Goal: Information Seeking & Learning: Learn about a topic

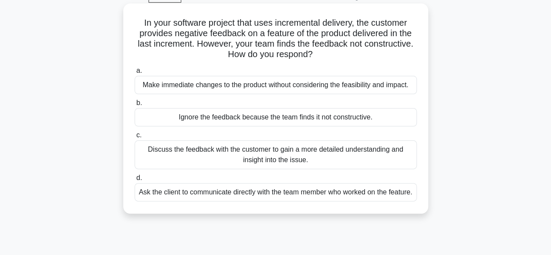
scroll to position [51, 0]
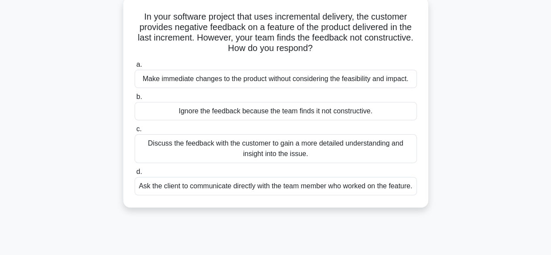
click at [297, 149] on div "Discuss the feedback with the customer to gain a more detailed understanding an…" at bounding box center [276, 148] width 282 height 29
click at [135, 132] on input "c. Discuss the feedback with the customer to gain a more detailed understanding…" at bounding box center [135, 129] width 0 height 6
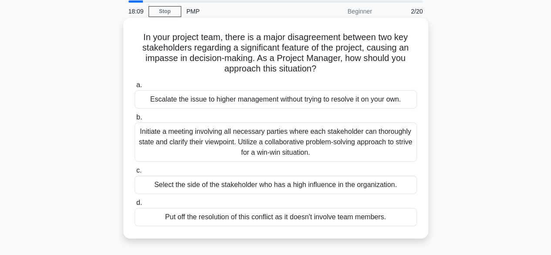
scroll to position [31, 0]
click at [226, 133] on div "Initiate a meeting involving all necessary parties where each stakeholder can t…" at bounding box center [276, 141] width 282 height 39
click at [135, 120] on input "b. Initiate a meeting involving all necessary parties where each stakeholder ca…" at bounding box center [135, 117] width 0 height 6
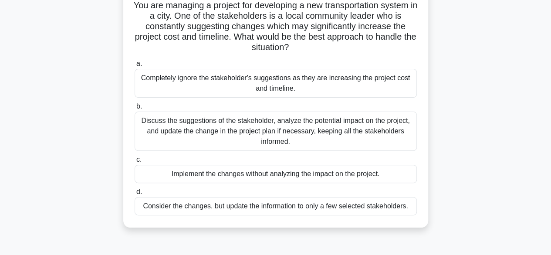
scroll to position [62, 0]
click at [284, 124] on div "Discuss the suggestions of the stakeholder, analyze the potential impact on the…" at bounding box center [276, 131] width 282 height 39
click at [135, 110] on input "b. Discuss the suggestions of the stakeholder, analyze the potential impact on …" at bounding box center [135, 107] width 0 height 6
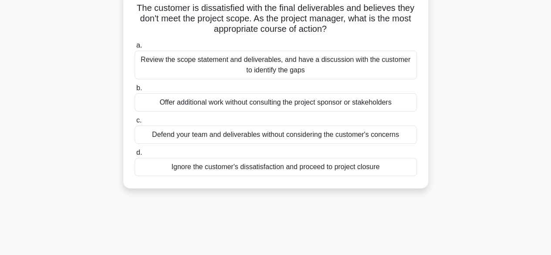
scroll to position [0, 0]
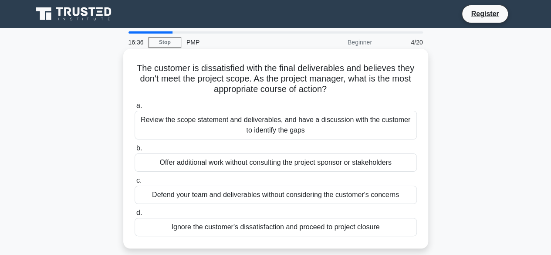
click at [278, 128] on div "Review the scope statement and deliverables, and have a discussion with the cus…" at bounding box center [276, 125] width 282 height 29
click at [135, 109] on input "a. Review the scope statement and deliverables, and have a discussion with the …" at bounding box center [135, 106] width 0 height 6
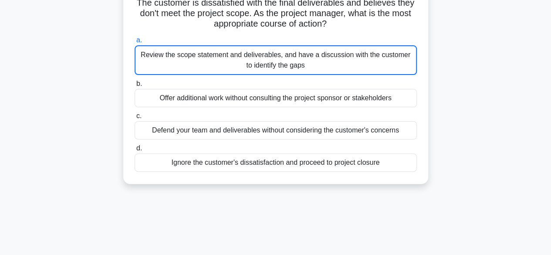
scroll to position [73, 0]
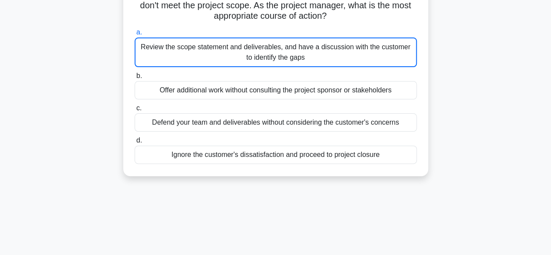
click at [251, 59] on div "Review the scope statement and deliverables, and have a discussion with the cus…" at bounding box center [276, 52] width 282 height 30
click at [135, 35] on input "a. Review the scope statement and deliverables, and have a discussion with the …" at bounding box center [135, 33] width 0 height 6
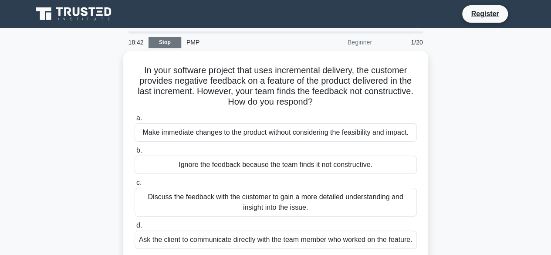
click at [169, 41] on link "Stop" at bounding box center [165, 42] width 33 height 11
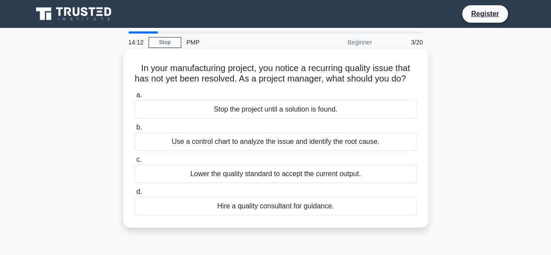
click at [326, 151] on div "Use a control chart to analyze the issue and identify the root cause." at bounding box center [276, 142] width 282 height 18
click at [135, 130] on input "b. Use a control chart to analyze the issue and identify the root cause." at bounding box center [135, 128] width 0 height 6
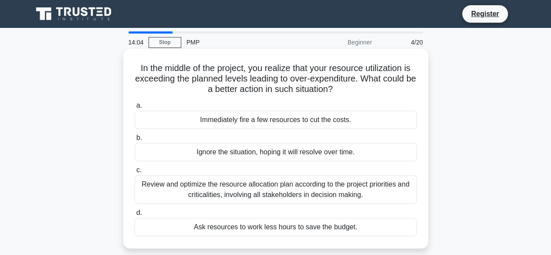
click at [225, 192] on div "Review and optimize the resource allocation plan according to the project prior…" at bounding box center [276, 189] width 282 height 29
click at [135, 173] on input "c. Review and optimize the resource allocation plan according to the project pr…" at bounding box center [135, 170] width 0 height 6
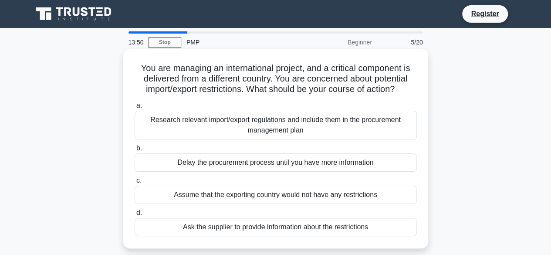
click at [257, 122] on div "Research relevant import/export regulations and include them in the procurement…" at bounding box center [276, 125] width 282 height 29
click at [135, 109] on input "a. Research relevant import/export regulations and include them in the procurem…" at bounding box center [135, 106] width 0 height 6
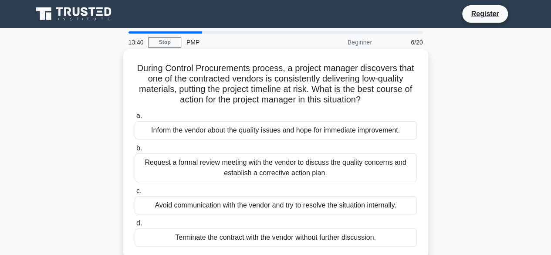
scroll to position [31, 0]
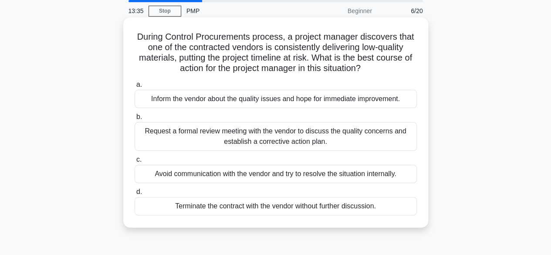
click at [277, 138] on div "Request a formal review meeting with the vendor to discuss the quality concerns…" at bounding box center [276, 136] width 282 height 29
click at [135, 120] on input "b. Request a formal review meeting with the vendor to discuss the quality conce…" at bounding box center [135, 117] width 0 height 6
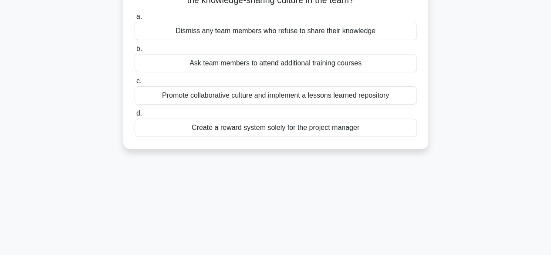
scroll to position [98, 0]
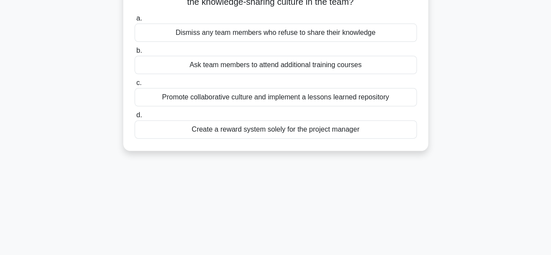
click at [248, 102] on div "Promote collaborative culture and implement a lessons learned repository" at bounding box center [276, 97] width 282 height 18
click at [135, 86] on input "c. Promote collaborative culture and implement a lessons learned repository" at bounding box center [135, 83] width 0 height 6
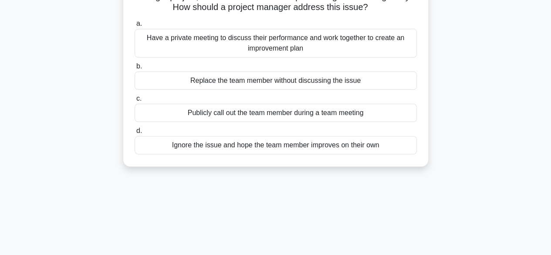
scroll to position [72, 0]
click at [278, 43] on div "Have a private meeting to discuss their performance and work together to create…" at bounding box center [276, 42] width 282 height 29
click at [135, 26] on input "a. Have a private meeting to discuss their performance and work together to cre…" at bounding box center [135, 23] width 0 height 6
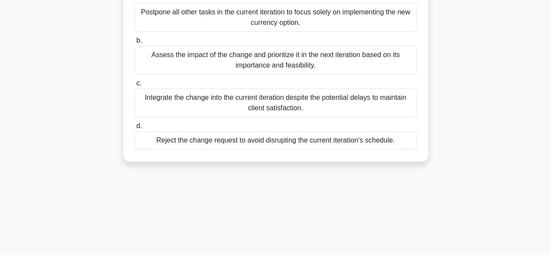
scroll to position [129, 0]
click at [279, 112] on div "Integrate the change into the current iteration despite the potential delays to…" at bounding box center [276, 102] width 282 height 29
click at [135, 86] on input "c. Integrate the change into the current iteration despite the potential delays…" at bounding box center [135, 83] width 0 height 6
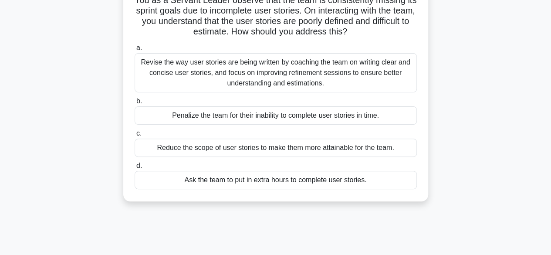
scroll to position [78, 0]
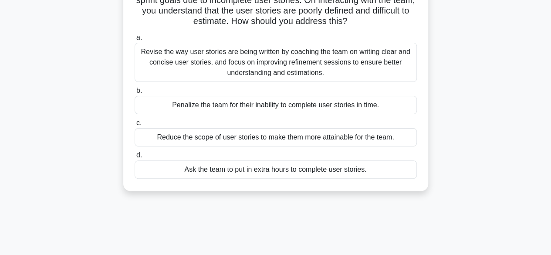
click at [281, 60] on div "Revise the way user stories are being written by coaching the team on writing c…" at bounding box center [276, 62] width 282 height 39
click at [135, 41] on input "a. Revise the way user stories are being written by coaching the team on writin…" at bounding box center [135, 38] width 0 height 6
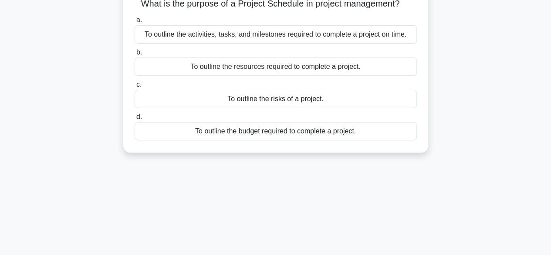
scroll to position [68, 0]
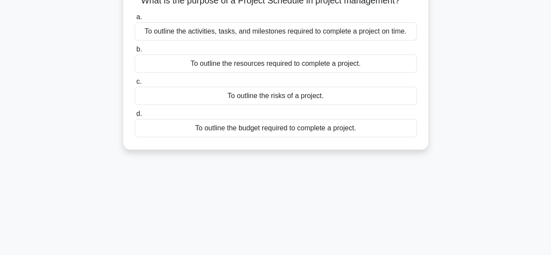
click at [286, 34] on div "To outline the activities, tasks, and milestones required to complete a project…" at bounding box center [276, 31] width 282 height 18
click at [135, 20] on input "a. To outline the activities, tasks, and milestones required to complete a proj…" at bounding box center [135, 17] width 0 height 6
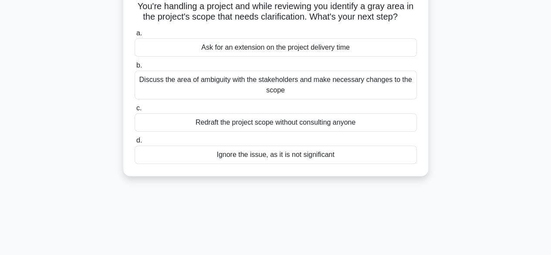
scroll to position [62, 0]
click at [270, 82] on div "Discuss the area of ambiguity with the stakeholders and make necessary changes …" at bounding box center [276, 84] width 282 height 29
click at [135, 68] on input "b. Discuss the area of ambiguity with the stakeholders and make necessary chang…" at bounding box center [135, 65] width 0 height 6
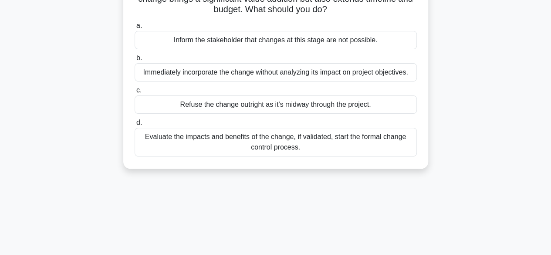
scroll to position [91, 0]
click at [261, 145] on div "Evaluate the impacts and benefits of the change, if validated, start the formal…" at bounding box center [276, 141] width 282 height 29
click at [135, 125] on input "d. Evaluate the impacts and benefits of the change, if validated, start the for…" at bounding box center [135, 122] width 0 height 6
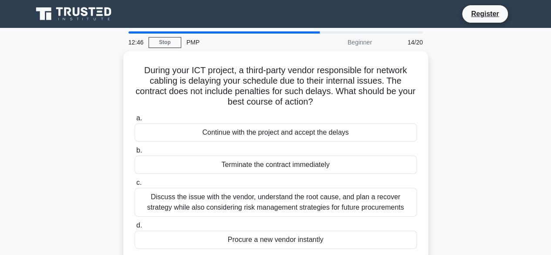
scroll to position [0, 0]
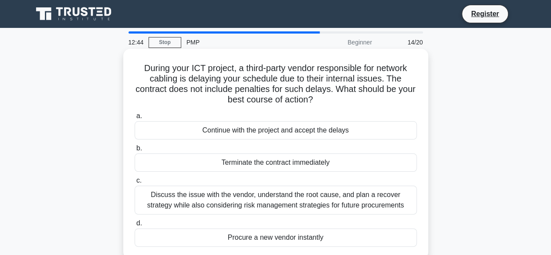
click at [249, 198] on div "Discuss the issue with the vendor, understand the root cause, and plan a recove…" at bounding box center [276, 200] width 282 height 29
click at [135, 184] on input "c. Discuss the issue with the vendor, understand the root cause, and plan a rec…" at bounding box center [135, 181] width 0 height 6
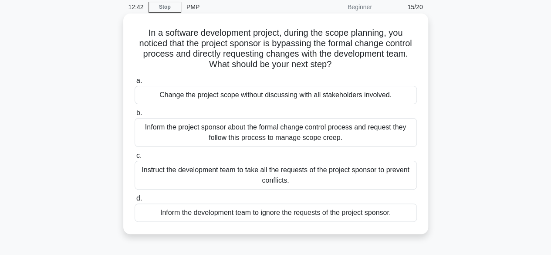
scroll to position [39, 0]
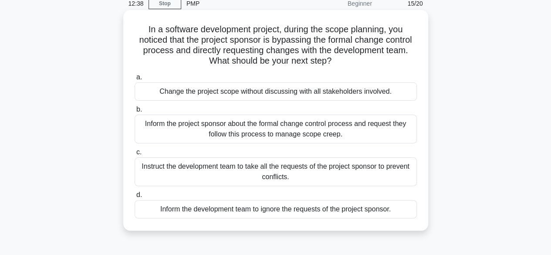
click at [258, 134] on div "Inform the project sponsor about the formal change control process and request …" at bounding box center [276, 129] width 282 height 29
click at [135, 112] on input "b. Inform the project sponsor about the formal change control process and reque…" at bounding box center [135, 110] width 0 height 6
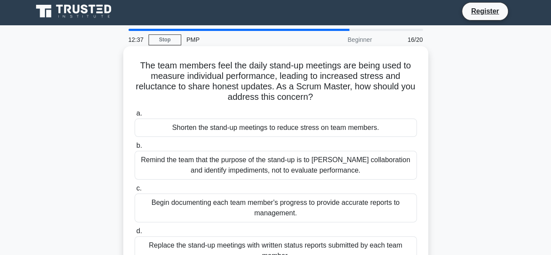
scroll to position [0, 0]
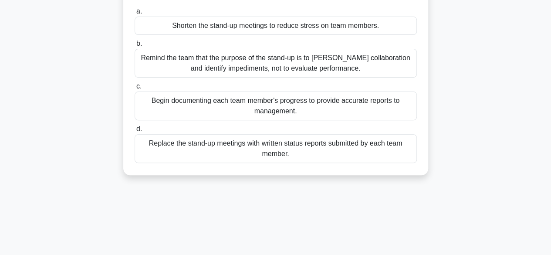
click at [260, 72] on div "Remind the team that the purpose of the stand-up is to foster collaboration and…" at bounding box center [276, 63] width 282 height 29
click at [135, 47] on input "b. Remind the team that the purpose of the stand-up is to foster collaboration …" at bounding box center [135, 44] width 0 height 6
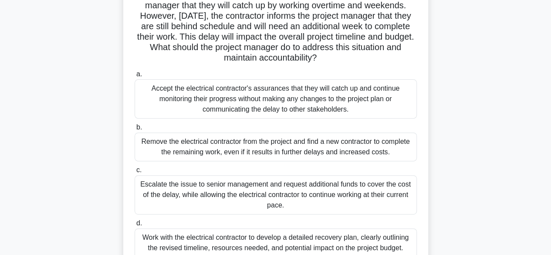
scroll to position [30, 0]
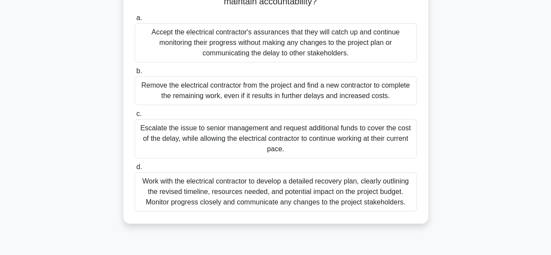
click at [208, 197] on div "Work with the electrical contractor to develop a detailed recovery plan, clearl…" at bounding box center [276, 191] width 282 height 39
click at [135, 170] on input "d. Work with the electrical contractor to develop a detailed recovery plan, cle…" at bounding box center [135, 167] width 0 height 6
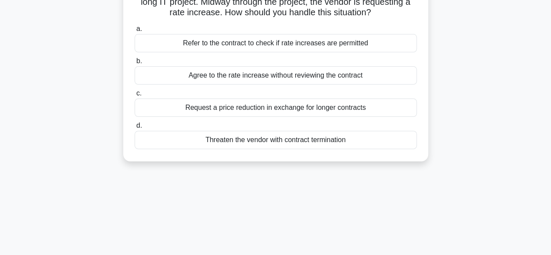
scroll to position [74, 0]
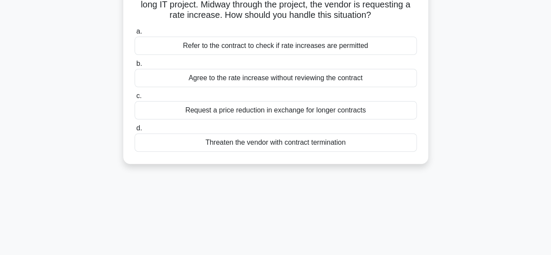
click at [284, 47] on div "Refer to the contract to check if rate increases are permitted" at bounding box center [276, 46] width 282 height 18
click at [135, 34] on input "a. Refer to the contract to check if rate increases are permitted" at bounding box center [135, 32] width 0 height 6
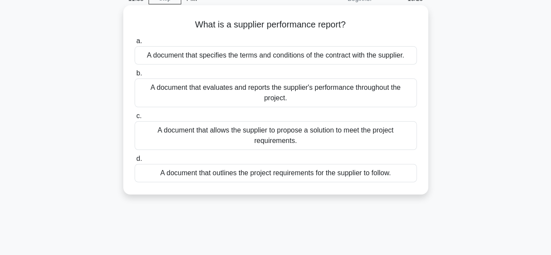
scroll to position [44, 0]
click at [276, 92] on div "A document that evaluates and reports the supplier's performance throughout the…" at bounding box center [276, 92] width 282 height 29
click at [135, 76] on input "b. A document that evaluates and reports the supplier's performance throughout …" at bounding box center [135, 73] width 0 height 6
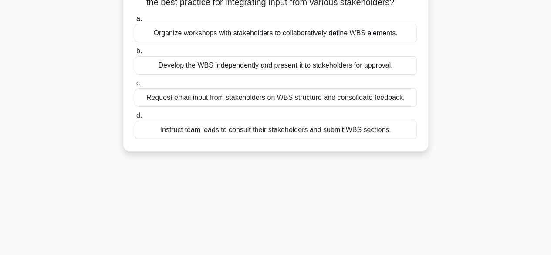
scroll to position [77, 0]
click at [277, 29] on div "Organize workshops with stakeholders to collaboratively define WBS elements." at bounding box center [276, 32] width 282 height 18
click at [135, 21] on input "a. Organize workshops with stakeholders to collaboratively define WBS elements." at bounding box center [135, 18] width 0 height 6
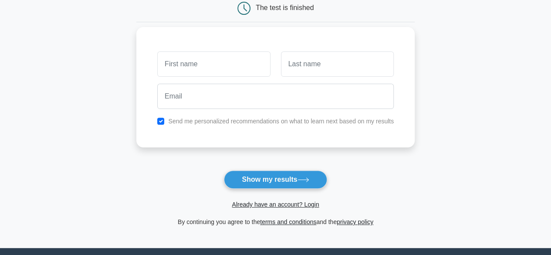
scroll to position [102, 0]
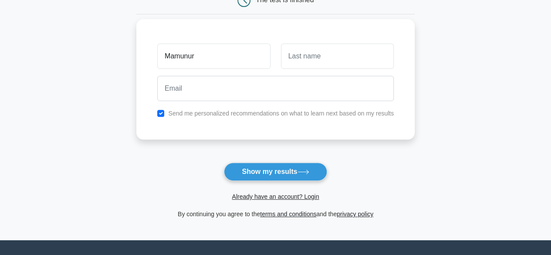
type input "Mamunur"
click at [315, 60] on input "text" at bounding box center [337, 56] width 113 height 25
type input "r"
type input "Rashid"
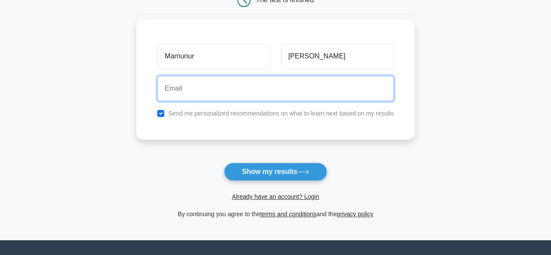
click at [294, 90] on input "email" at bounding box center [275, 88] width 237 height 25
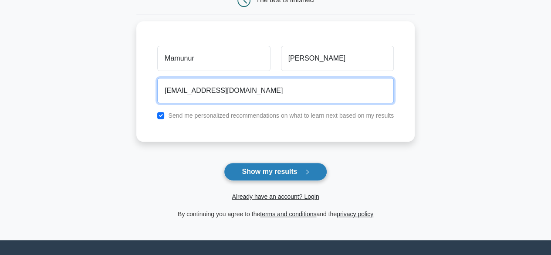
type input "maamunur@gmail.com"
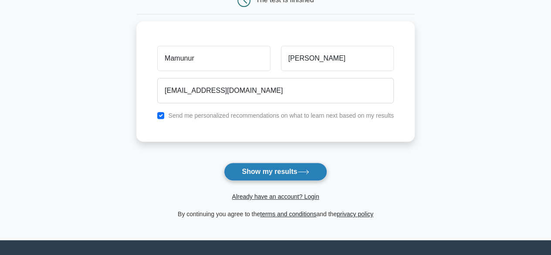
click at [285, 170] on button "Show my results" at bounding box center [275, 172] width 103 height 18
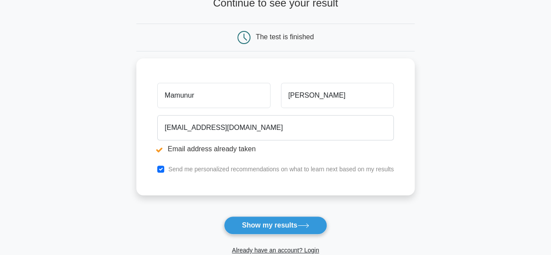
scroll to position [124, 0]
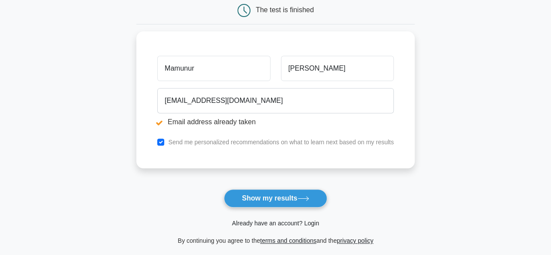
click at [277, 221] on link "Already have an account? Login" at bounding box center [275, 223] width 87 height 7
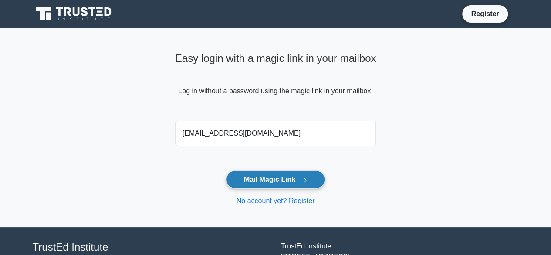
type input "[EMAIL_ADDRESS][DOMAIN_NAME]"
click at [291, 178] on button "Mail Magic Link" at bounding box center [275, 179] width 99 height 18
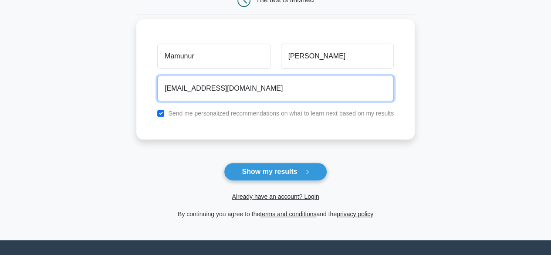
drag, startPoint x: 254, startPoint y: 87, endPoint x: 141, endPoint y: 84, distance: 112.9
click at [141, 84] on div "Mamunur Rashid maamunur@gmail.com Send me personalized recommendations on what …" at bounding box center [275, 79] width 279 height 120
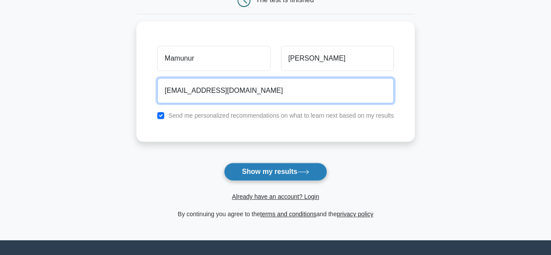
type input "mamunur.engr@outlook.com"
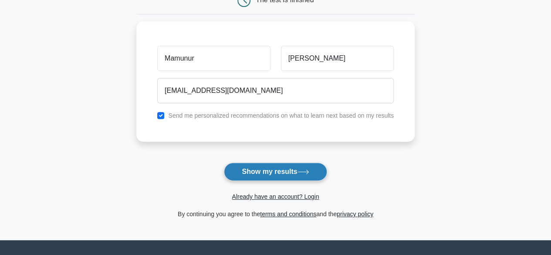
click at [276, 172] on button "Show my results" at bounding box center [275, 172] width 103 height 18
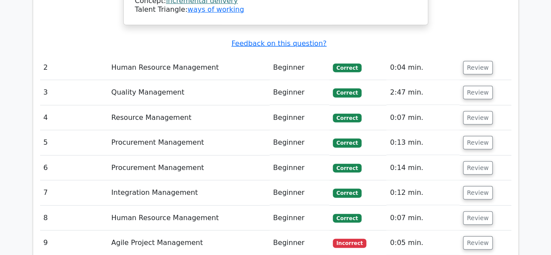
scroll to position [1166, 0]
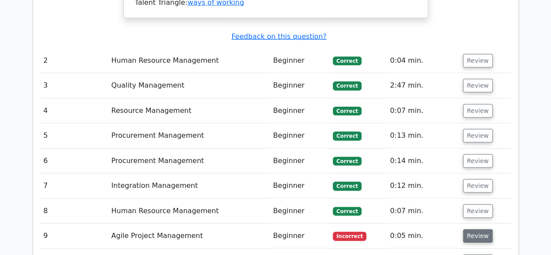
click at [472, 229] on button "Review" at bounding box center [478, 236] width 30 height 14
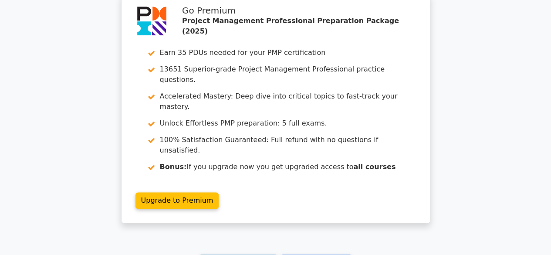
scroll to position [2178, 0]
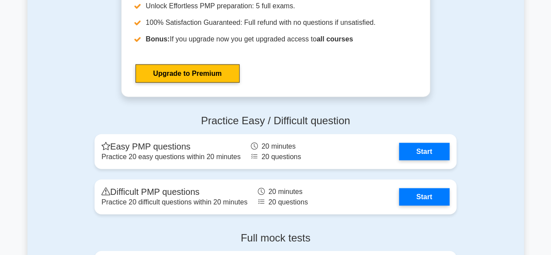
scroll to position [2610, 0]
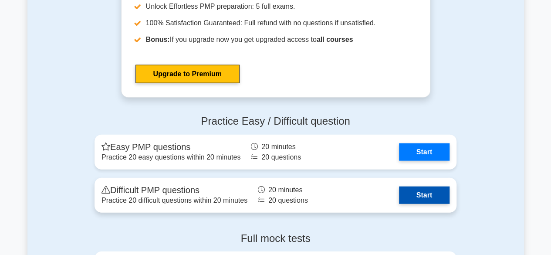
click at [414, 193] on link "Start" at bounding box center [424, 195] width 51 height 17
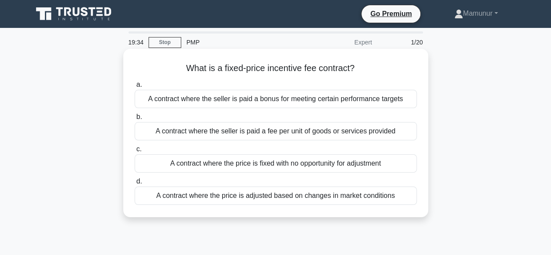
click at [253, 101] on div "A contract where the seller is paid a bonus for meeting certain performance tar…" at bounding box center [276, 99] width 282 height 18
click at [135, 88] on input "a. A contract where the seller is paid a bonus for meeting certain performance …" at bounding box center [135, 85] width 0 height 6
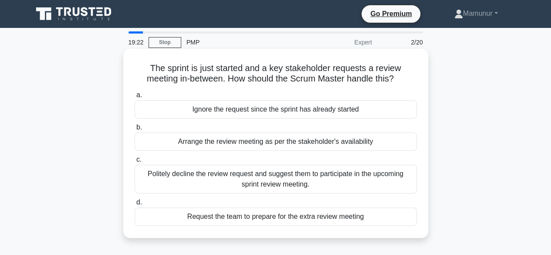
click at [251, 177] on div "Politely decline the review request and suggest them to participate in the upco…" at bounding box center [276, 179] width 282 height 29
click at [135, 163] on input "c. Politely decline the review request and suggest them to participate in the u…" at bounding box center [135, 160] width 0 height 6
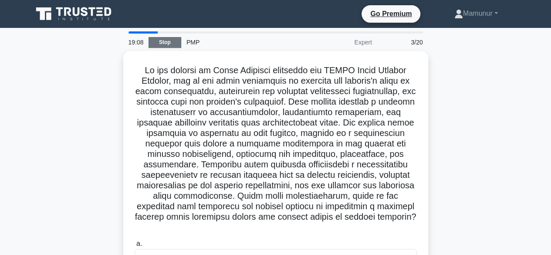
click at [166, 44] on link "Stop" at bounding box center [165, 42] width 33 height 11
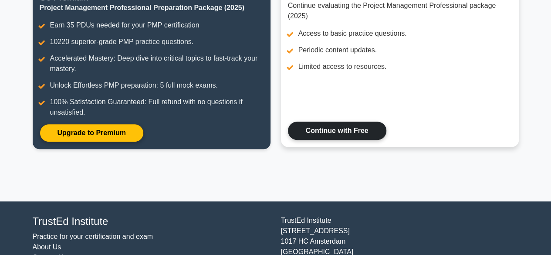
scroll to position [138, 0]
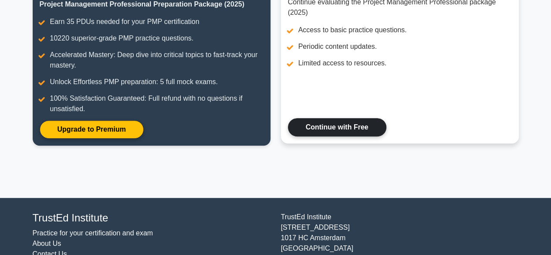
click at [327, 126] on link "Continue with Free" at bounding box center [337, 127] width 99 height 18
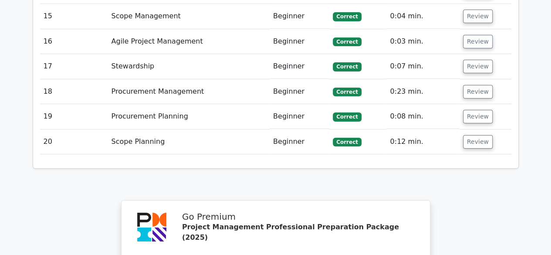
scroll to position [1802, 0]
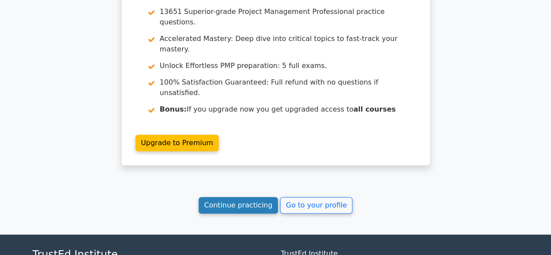
click at [252, 197] on link "Continue practicing" at bounding box center [239, 205] width 80 height 17
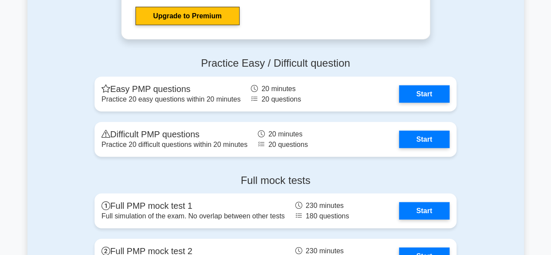
scroll to position [2688, 0]
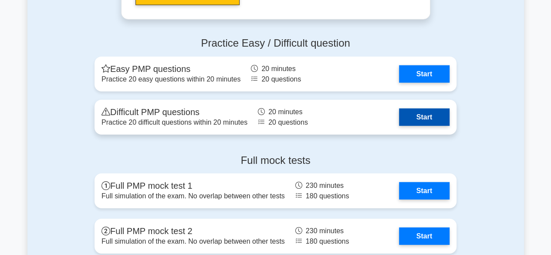
click at [431, 111] on link "Start" at bounding box center [424, 117] width 51 height 17
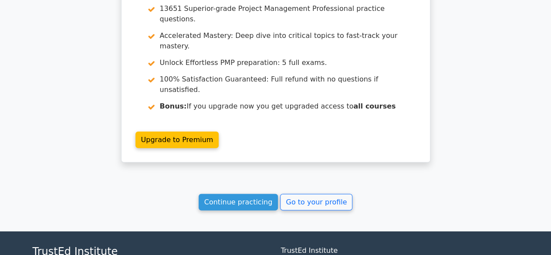
scroll to position [1158, 0]
click at [227, 194] on link "Continue practicing" at bounding box center [239, 202] width 80 height 17
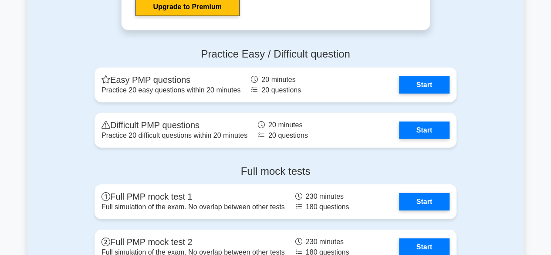
scroll to position [2666, 0]
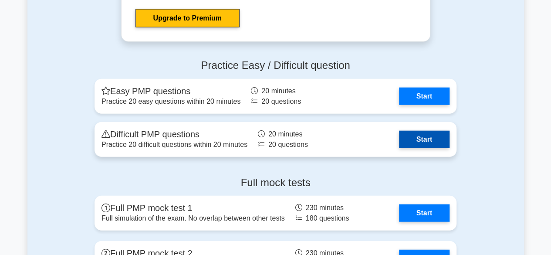
click at [417, 137] on link "Start" at bounding box center [424, 139] width 51 height 17
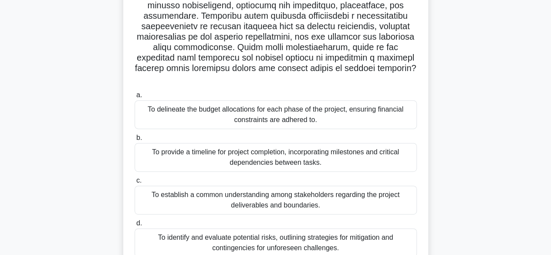
scroll to position [147, 0]
click at [285, 145] on div "To provide a timeline for project completion, incorporating milestones and crit…" at bounding box center [276, 157] width 282 height 29
click at [135, 140] on input "b. To provide a timeline for project completion, incorporating milestones and c…" at bounding box center [135, 138] width 0 height 6
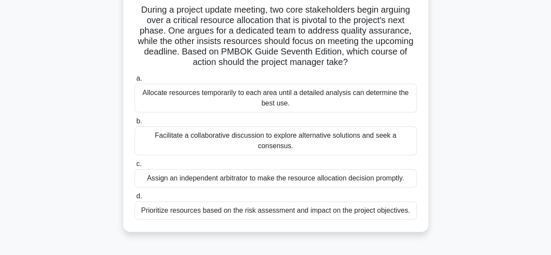
scroll to position [61, 0]
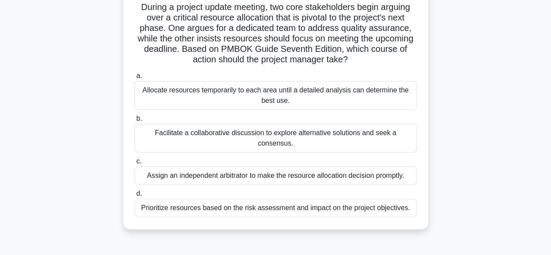
click at [288, 134] on div "Facilitate a collaborative discussion to explore alternative solutions and seek…" at bounding box center [276, 138] width 282 height 29
click at [135, 122] on input "b. Facilitate a collaborative discussion to explore alternative solutions and s…" at bounding box center [135, 119] width 0 height 6
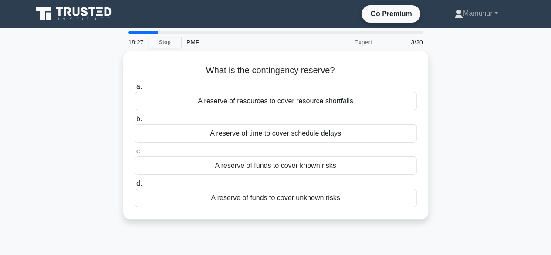
scroll to position [0, 0]
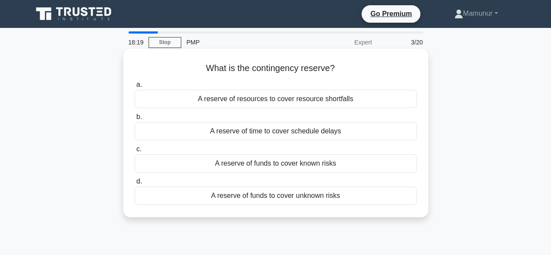
click at [306, 167] on div "A reserve of funds to cover known risks" at bounding box center [276, 163] width 282 height 18
click at [135, 152] on input "c. A reserve of funds to cover known risks" at bounding box center [135, 149] width 0 height 6
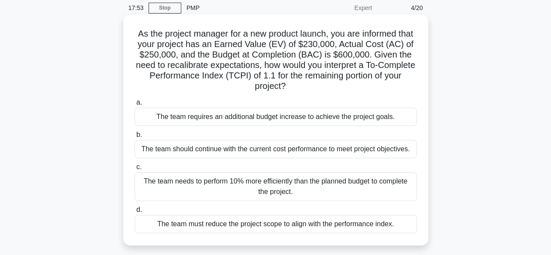
scroll to position [55, 0]
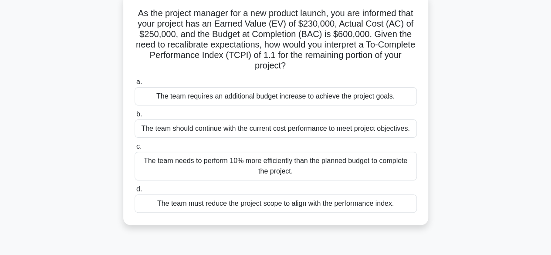
click at [279, 166] on div "The team needs to perform 10% more efficiently than the planned budget to compl…" at bounding box center [276, 166] width 282 height 29
click at [135, 150] on input "c. The team needs to perform 10% more efficiently than the planned budget to co…" at bounding box center [135, 147] width 0 height 6
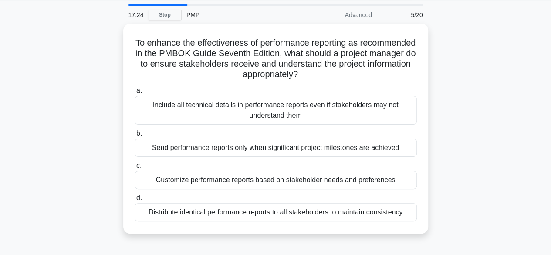
scroll to position [30, 0]
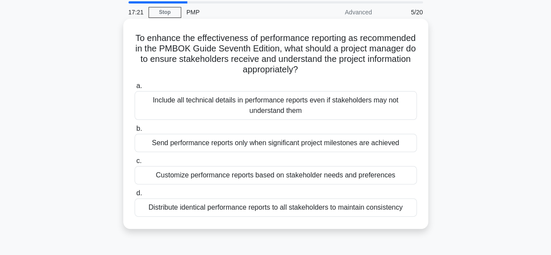
click at [275, 175] on div "Customize performance reports based on stakeholder needs and preferences" at bounding box center [276, 175] width 282 height 18
click at [135, 164] on input "c. Customize performance reports based on stakeholder needs and preferences" at bounding box center [135, 161] width 0 height 6
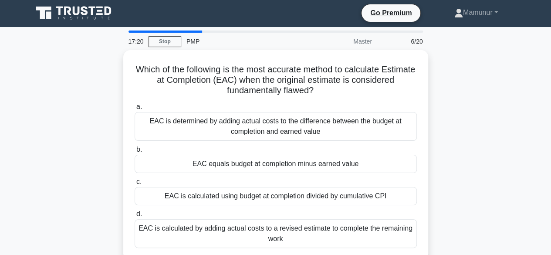
scroll to position [0, 0]
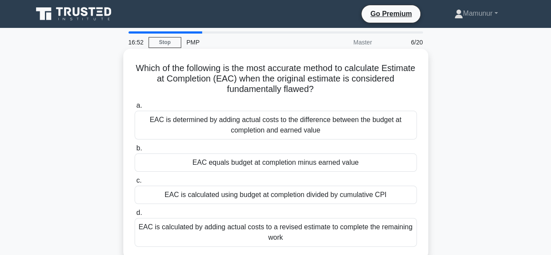
drag, startPoint x: 281, startPoint y: 133, endPoint x: 237, endPoint y: 119, distance: 46.3
click at [237, 119] on div "EAC is determined by adding actual costs to the difference between the budget a…" at bounding box center [276, 125] width 282 height 29
click at [264, 126] on div "EAC is determined by adding actual costs to the difference between the budget a…" at bounding box center [276, 125] width 282 height 29
click at [135, 109] on input "a. EAC is determined by adding actual costs to the difference between the budge…" at bounding box center [135, 106] width 0 height 6
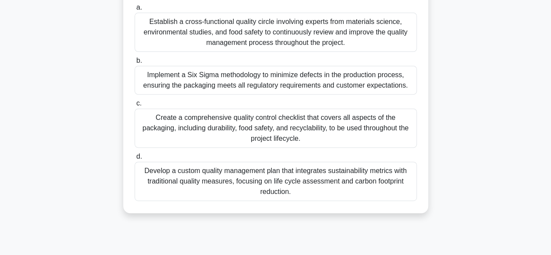
scroll to position [100, 0]
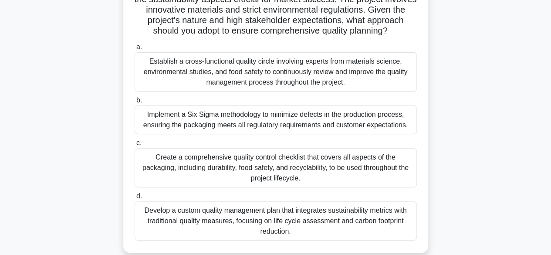
click at [249, 92] on div "Establish a cross-functional quality circle involving experts from materials sc…" at bounding box center [276, 71] width 282 height 39
click at [135, 50] on input "a. Establish a cross-functional quality circle involving experts from materials…" at bounding box center [135, 47] width 0 height 6
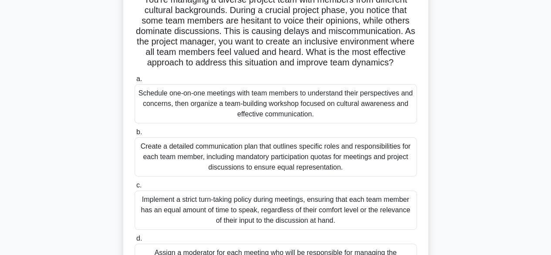
scroll to position [69, 0]
click at [288, 117] on div "Schedule one-on-one meetings with team members to understand their perspectives…" at bounding box center [276, 103] width 282 height 39
click at [135, 82] on input "a. Schedule one-on-one meetings with team members to understand their perspecti…" at bounding box center [135, 79] width 0 height 6
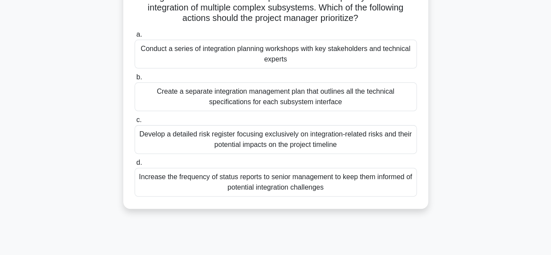
scroll to position [0, 0]
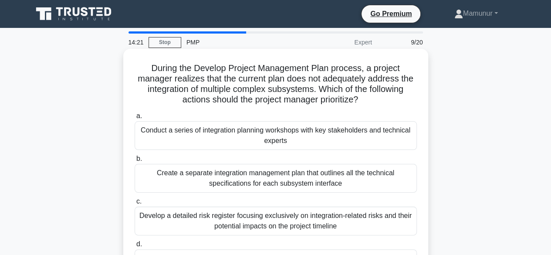
click at [295, 128] on div "Conduct a series of integration planning workshops with key stakeholders and te…" at bounding box center [276, 135] width 282 height 29
click at [135, 119] on input "a. Conduct a series of integration planning workshops with key stakeholders and…" at bounding box center [135, 116] width 0 height 6
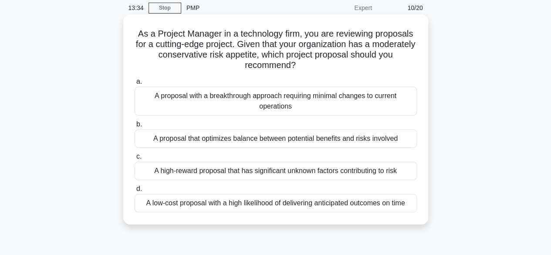
scroll to position [34, 0]
click at [278, 146] on div "A proposal that optimizes balance between potential benefits and risks involved" at bounding box center [276, 139] width 282 height 18
click at [135, 128] on input "b. A proposal that optimizes balance between potential benefits and risks invol…" at bounding box center [135, 125] width 0 height 6
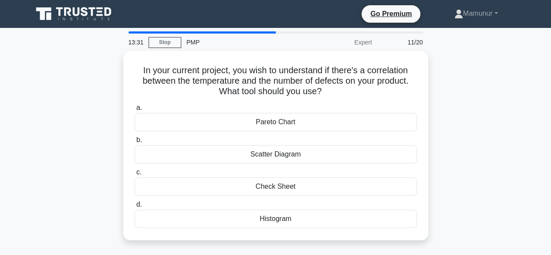
scroll to position [0, 0]
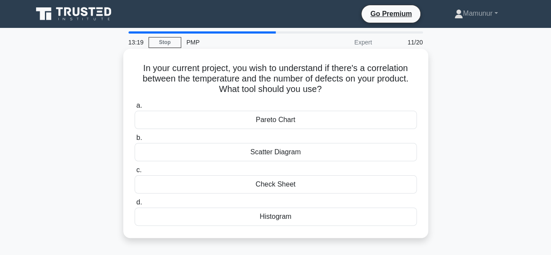
click at [276, 216] on div "Histogram" at bounding box center [276, 217] width 282 height 18
click at [135, 205] on input "d. Histogram" at bounding box center [135, 203] width 0 height 6
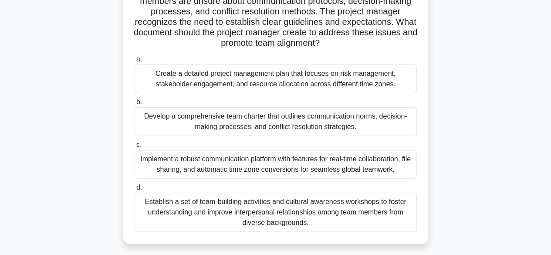
scroll to position [88, 0]
click at [329, 171] on div "Implement a robust communication platform with features for real-time collabora…" at bounding box center [276, 164] width 282 height 29
click at [135, 147] on input "c. Implement a robust communication platform with features for real-time collab…" at bounding box center [135, 145] width 0 height 6
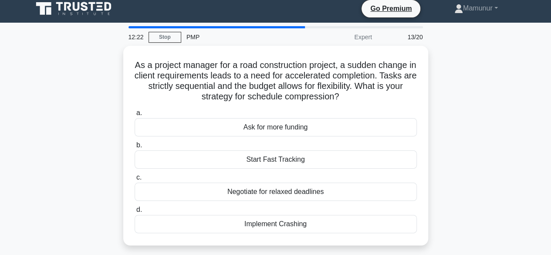
scroll to position [0, 0]
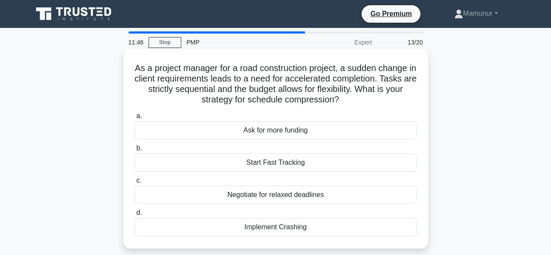
click at [283, 224] on div "Implement Crashing" at bounding box center [276, 227] width 282 height 18
click at [135, 216] on input "d. Implement Crashing" at bounding box center [135, 213] width 0 height 6
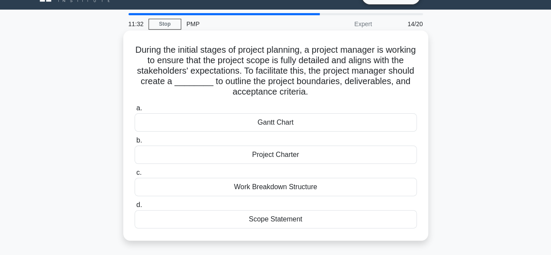
scroll to position [3, 0]
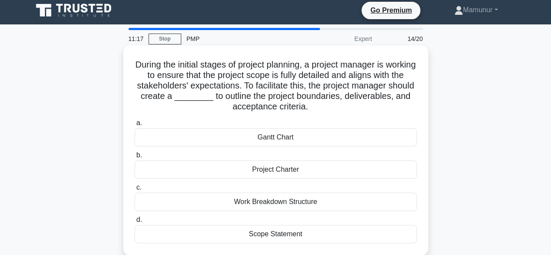
click at [299, 237] on div "Scope Statement" at bounding box center [276, 234] width 282 height 18
click at [135, 223] on input "d. Scope Statement" at bounding box center [135, 220] width 0 height 6
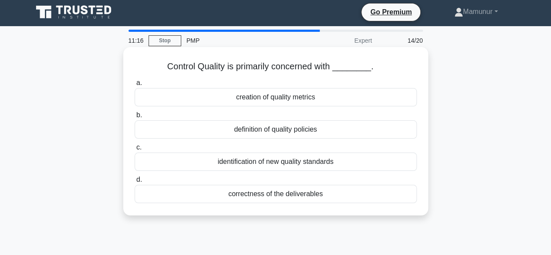
scroll to position [0, 0]
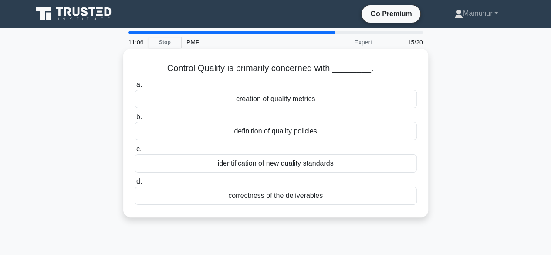
click at [312, 199] on div "correctness of the deliverables" at bounding box center [276, 196] width 282 height 18
click at [135, 184] on input "d. correctness of the deliverables" at bounding box center [135, 182] width 0 height 6
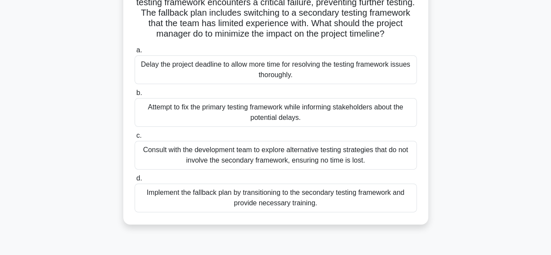
scroll to position [78, 0]
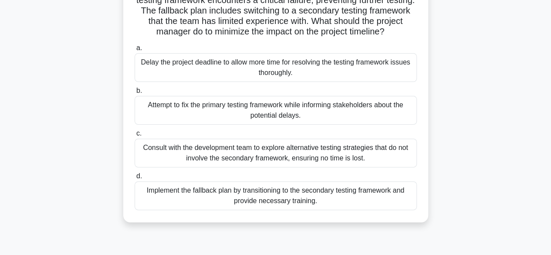
click at [287, 151] on div "Consult with the development team to explore alternative testing strategies tha…" at bounding box center [276, 153] width 282 height 29
click at [135, 136] on input "c. Consult with the development team to explore alternative testing strategies …" at bounding box center [135, 134] width 0 height 6
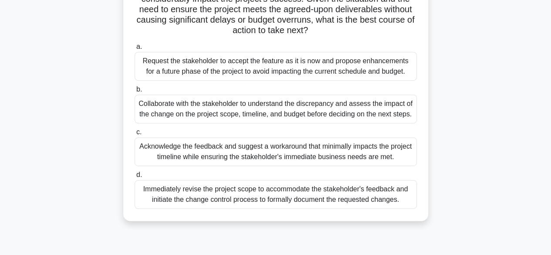
scroll to position [164, 0]
click at [264, 116] on div "Collaborate with the stakeholder to understand the discrepancy and assess the i…" at bounding box center [276, 108] width 282 height 29
click at [135, 92] on input "b. Collaborate with the stakeholder to understand the discrepancy and assess th…" at bounding box center [135, 89] width 0 height 6
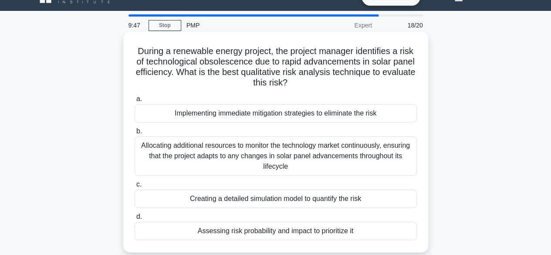
scroll to position [16, 0]
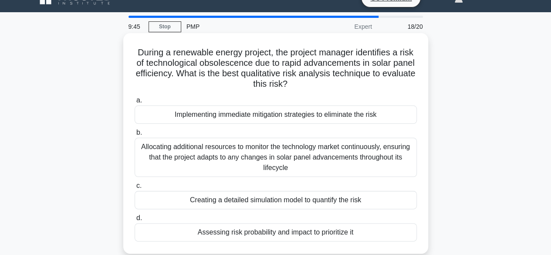
click at [285, 148] on div "Allocating additional resources to monitor the technology market continuously, …" at bounding box center [276, 157] width 282 height 39
click at [135, 136] on input "b. Allocating additional resources to monitor the technology market continuousl…" at bounding box center [135, 133] width 0 height 6
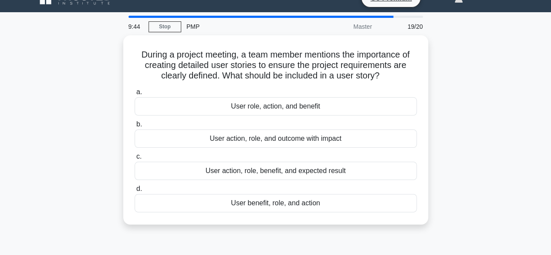
scroll to position [0, 0]
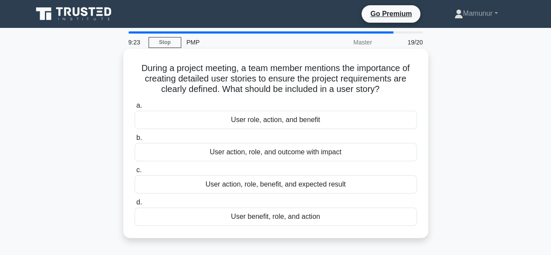
click at [291, 216] on div "User benefit, role, and action" at bounding box center [276, 217] width 282 height 18
click at [135, 205] on input "d. User benefit, role, and action" at bounding box center [135, 203] width 0 height 6
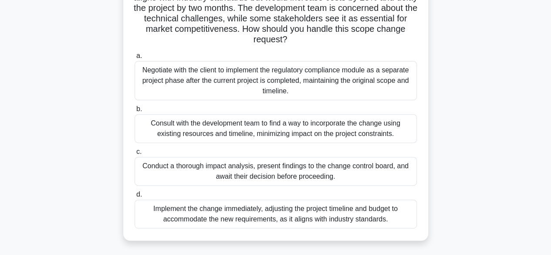
scroll to position [120, 0]
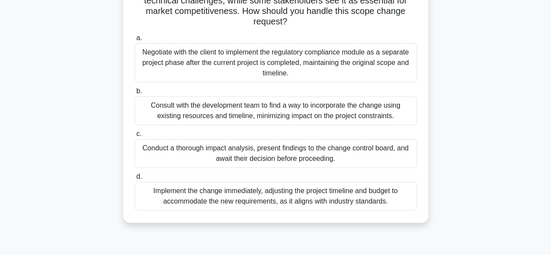
click at [281, 149] on div "Conduct a thorough impact analysis, present findings to the change control boar…" at bounding box center [276, 153] width 282 height 29
click at [135, 137] on input "c. Conduct a thorough impact analysis, present findings to the change control b…" at bounding box center [135, 134] width 0 height 6
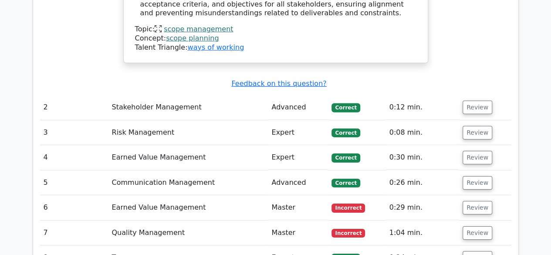
scroll to position [1321, 0]
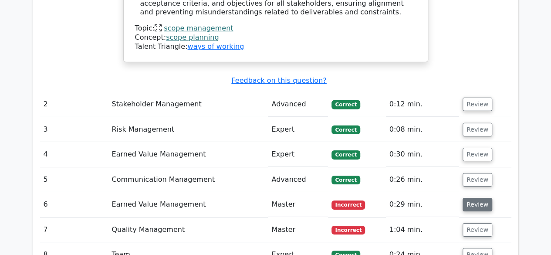
click at [474, 198] on button "Review" at bounding box center [478, 205] width 30 height 14
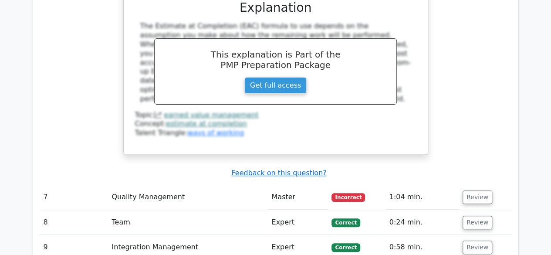
scroll to position [1735, 0]
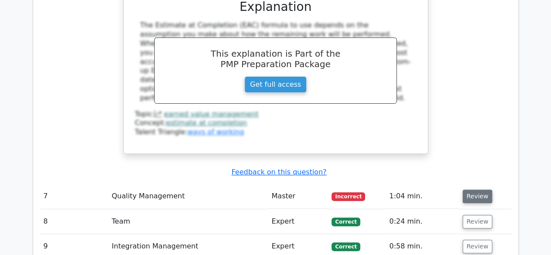
click at [473, 190] on button "Review" at bounding box center [478, 197] width 30 height 14
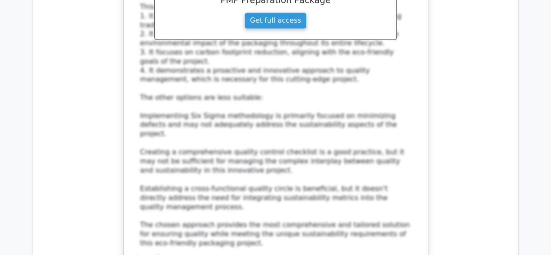
scroll to position [2477, 0]
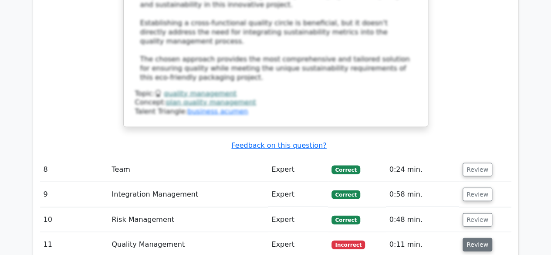
click at [471, 238] on button "Review" at bounding box center [478, 245] width 30 height 14
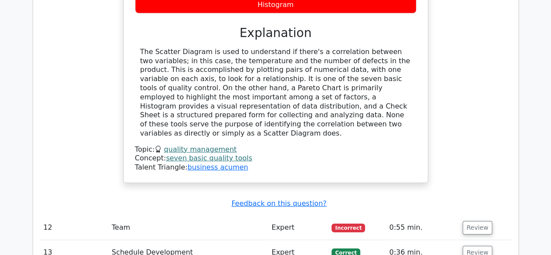
scroll to position [2884, 0]
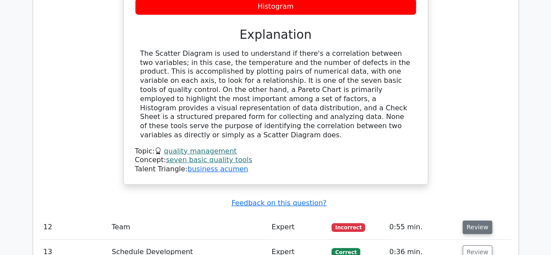
click at [474, 221] on button "Review" at bounding box center [478, 228] width 30 height 14
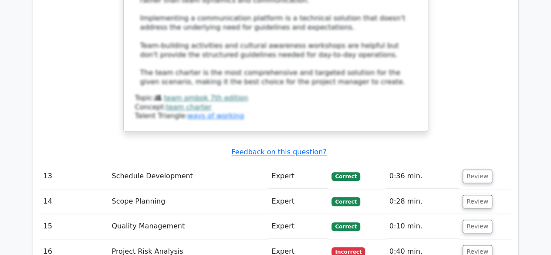
scroll to position [3622, 0]
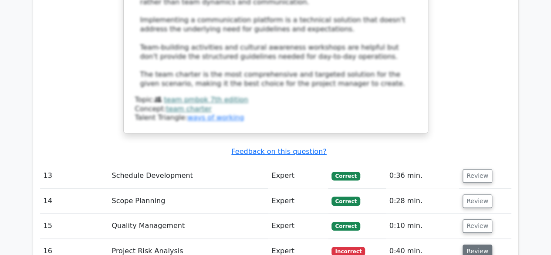
click at [466, 245] on button "Review" at bounding box center [478, 252] width 30 height 14
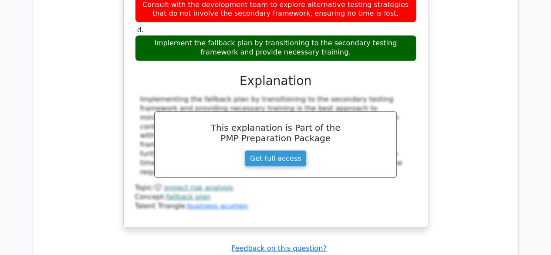
scroll to position [4063, 0]
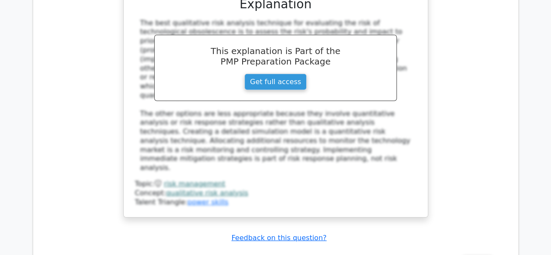
scroll to position [4573, 0]
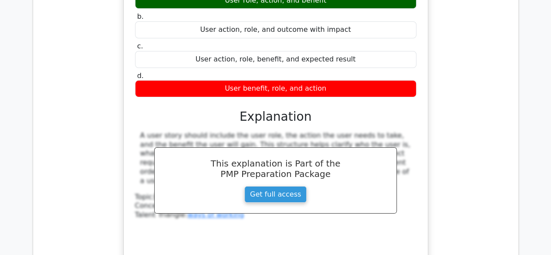
scroll to position [4927, 0]
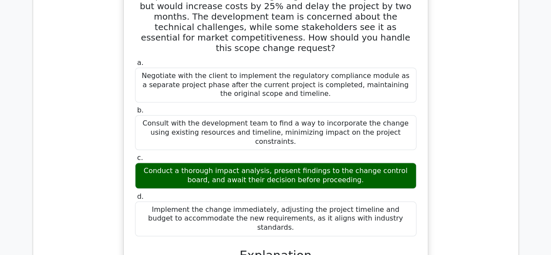
scroll to position [5130, 0]
